Goal: Information Seeking & Learning: Learn about a topic

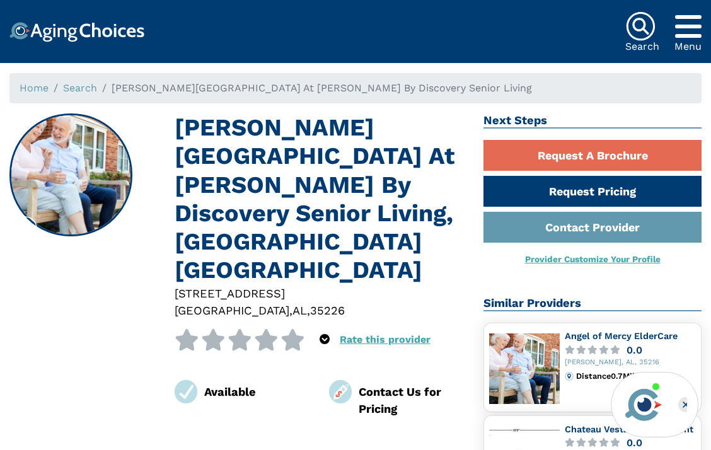
scroll to position [165, 0]
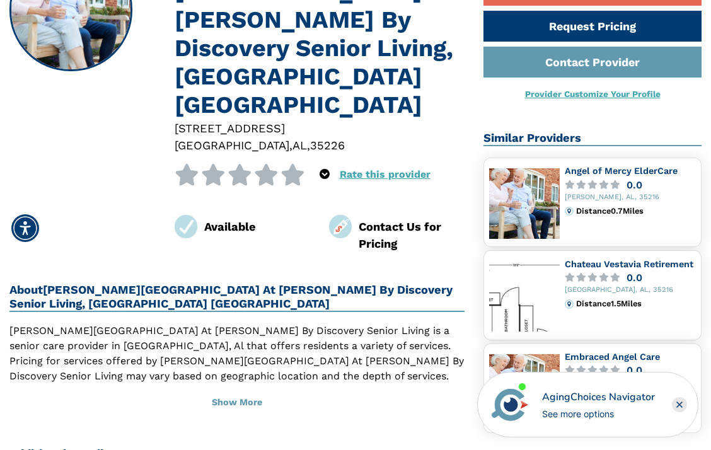
click at [356, 367] on div "Rittenhouse Village At Hoover By Discovery Senior Living, Birmingham AL 570 Sou…" at bounding box center [237, 361] width 474 height 826
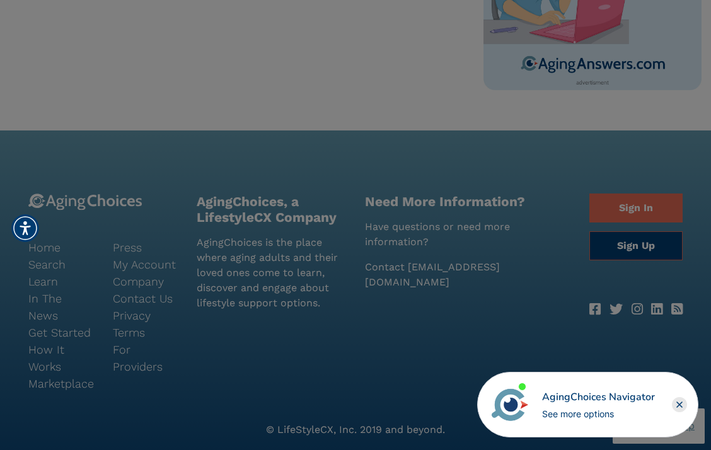
scroll to position [816, 0]
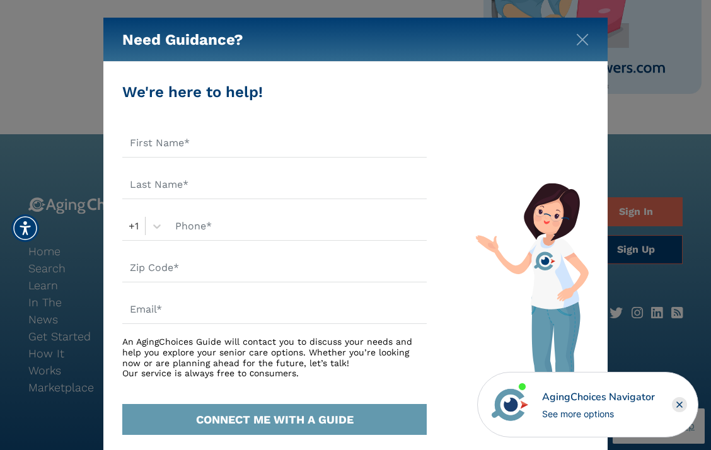
click at [650, 405] on div "AgingChoices Navigator See more options" at bounding box center [598, 404] width 113 height 31
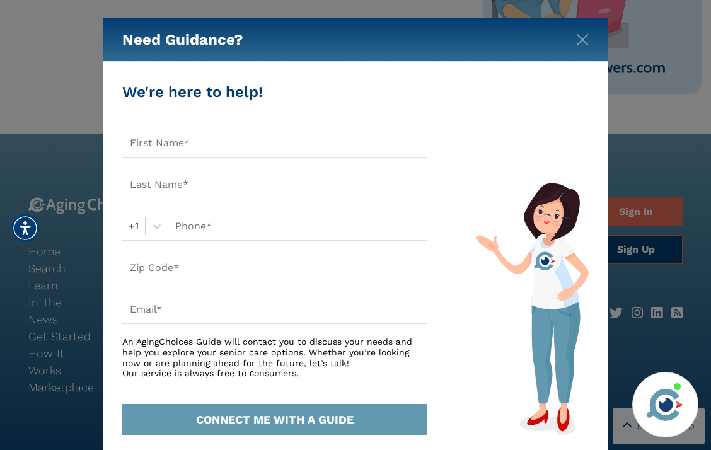
click at [672, 403] on img at bounding box center [664, 404] width 43 height 43
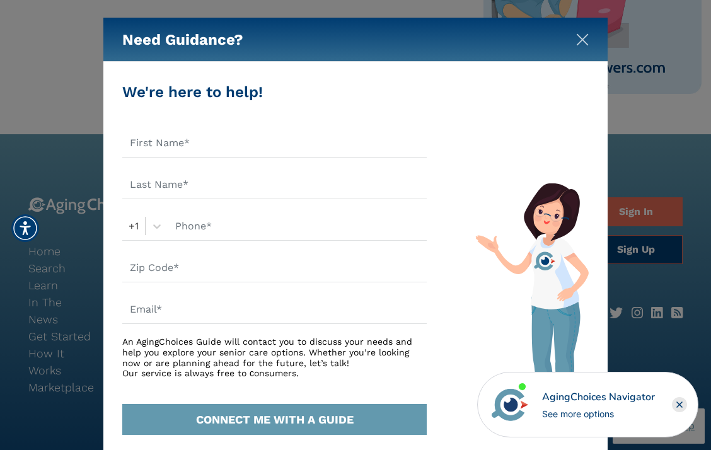
click at [580, 33] on img "Close" at bounding box center [582, 39] width 13 height 13
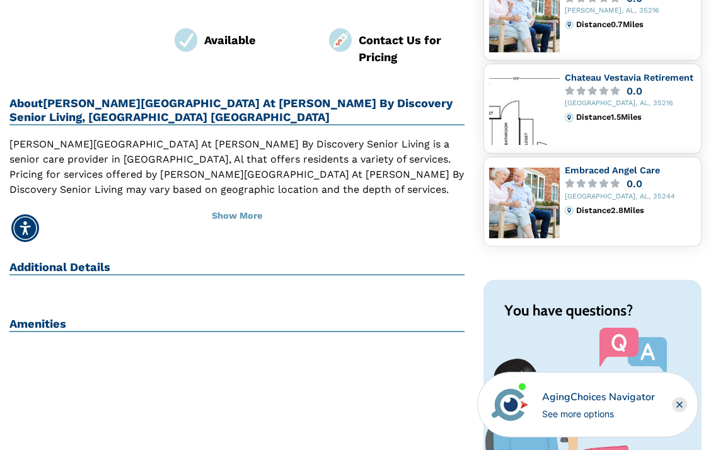
scroll to position [345, 0]
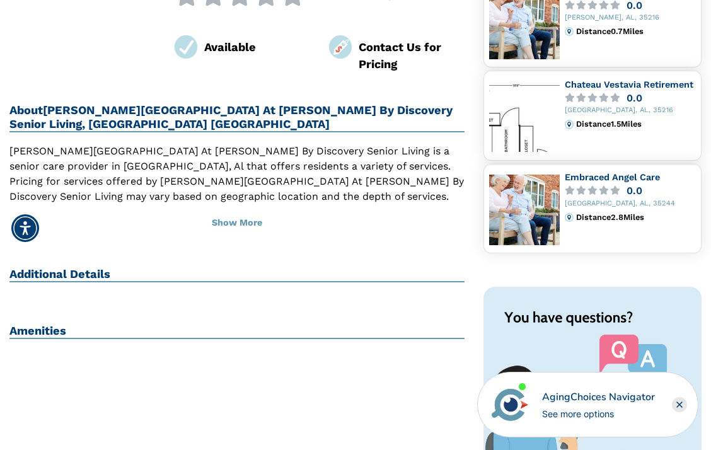
click at [550, 297] on img at bounding box center [592, 426] width 218 height 278
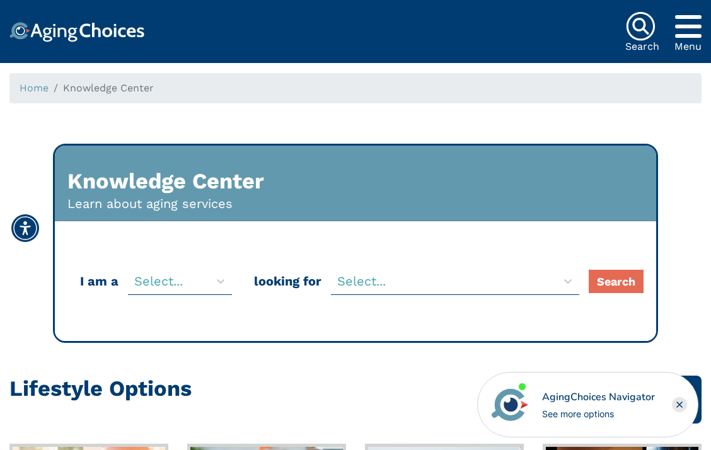
click at [633, 193] on div "Knowledge Center Learn about aging services" at bounding box center [355, 184] width 601 height 76
click at [693, 30] on icon "Popover trigger" at bounding box center [688, 26] width 26 height 30
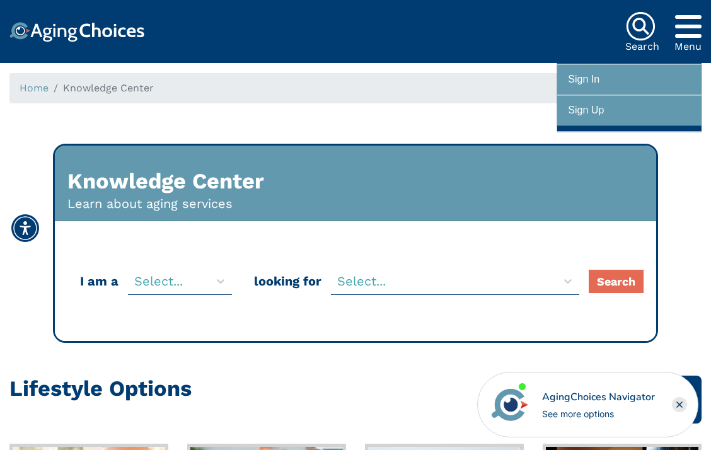
click at [645, 24] on img at bounding box center [640, 26] width 30 height 30
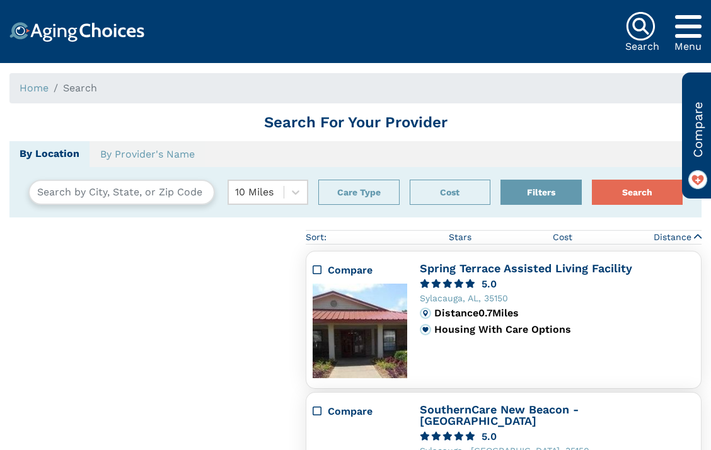
type input "Sylacauga, Alabama, USA 35150"
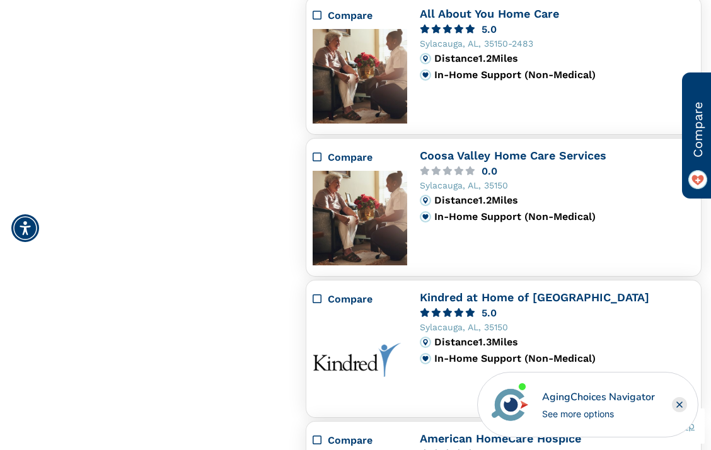
scroll to position [1104, 0]
